Goal: Transaction & Acquisition: Purchase product/service

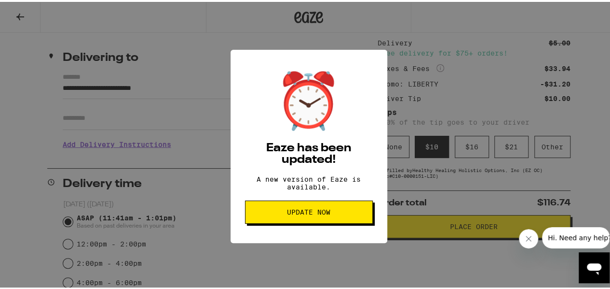
click at [332, 213] on span "Update Now" at bounding box center [308, 209] width 111 height 7
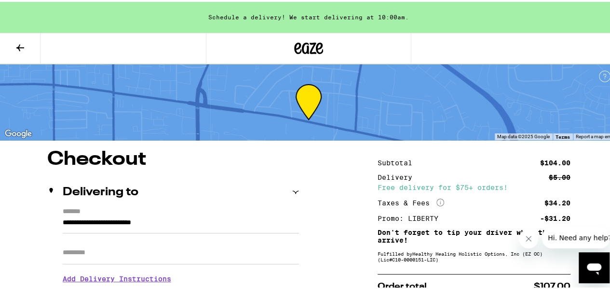
click at [18, 49] on icon at bounding box center [20, 46] width 12 height 12
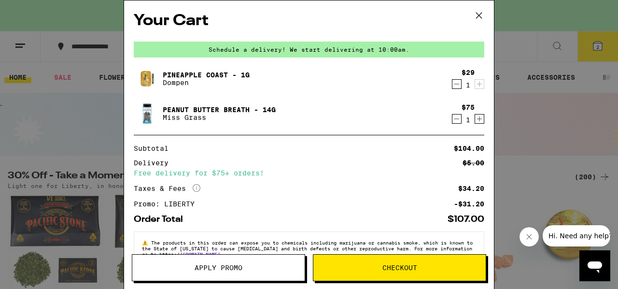
click at [452, 82] on icon "Decrement" at bounding box center [456, 84] width 9 height 12
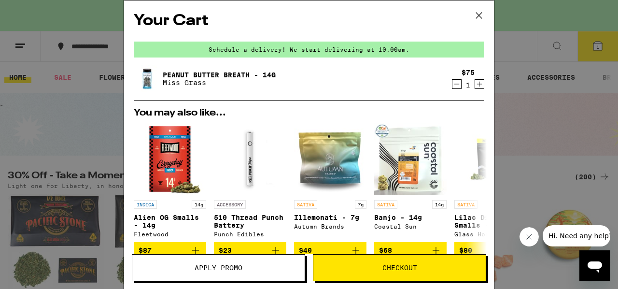
click at [452, 86] on icon "Decrement" at bounding box center [456, 84] width 9 height 12
